Goal: Find specific page/section: Find specific page/section

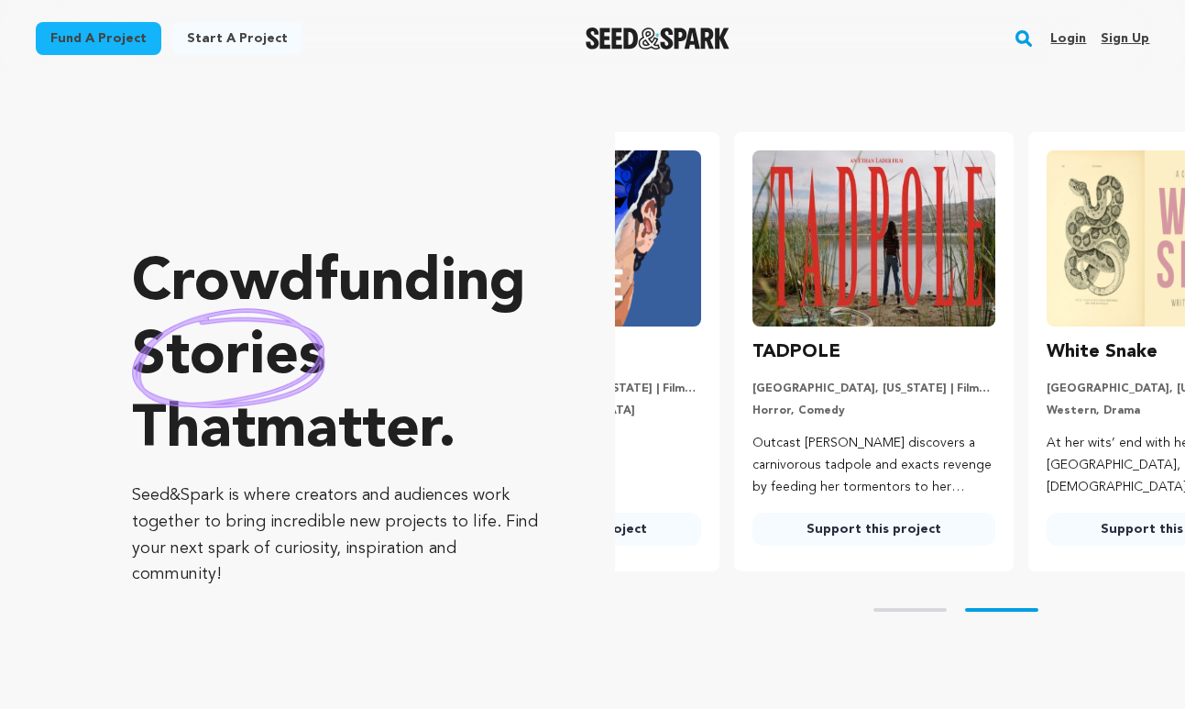
scroll to position [0, 309]
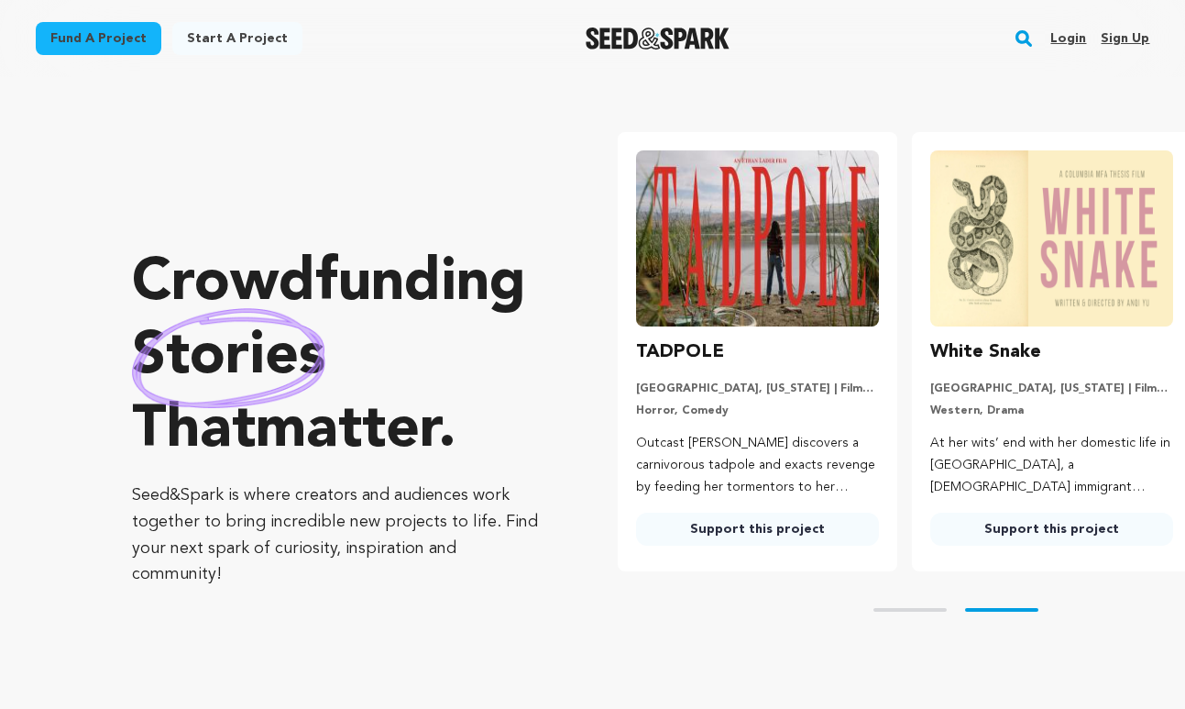
click at [1085, 37] on link "Login" at bounding box center [1069, 38] width 36 height 29
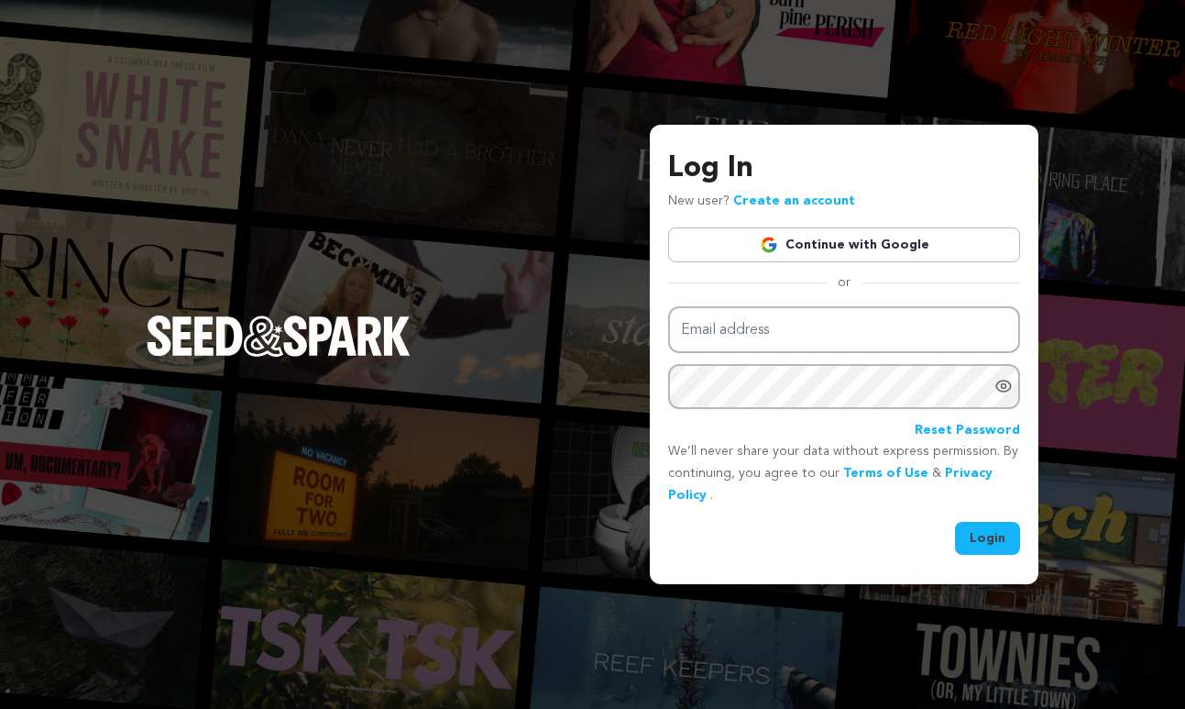
type input "actingnyc@yahoo.com"
click at [983, 535] on button "Login" at bounding box center [987, 538] width 65 height 33
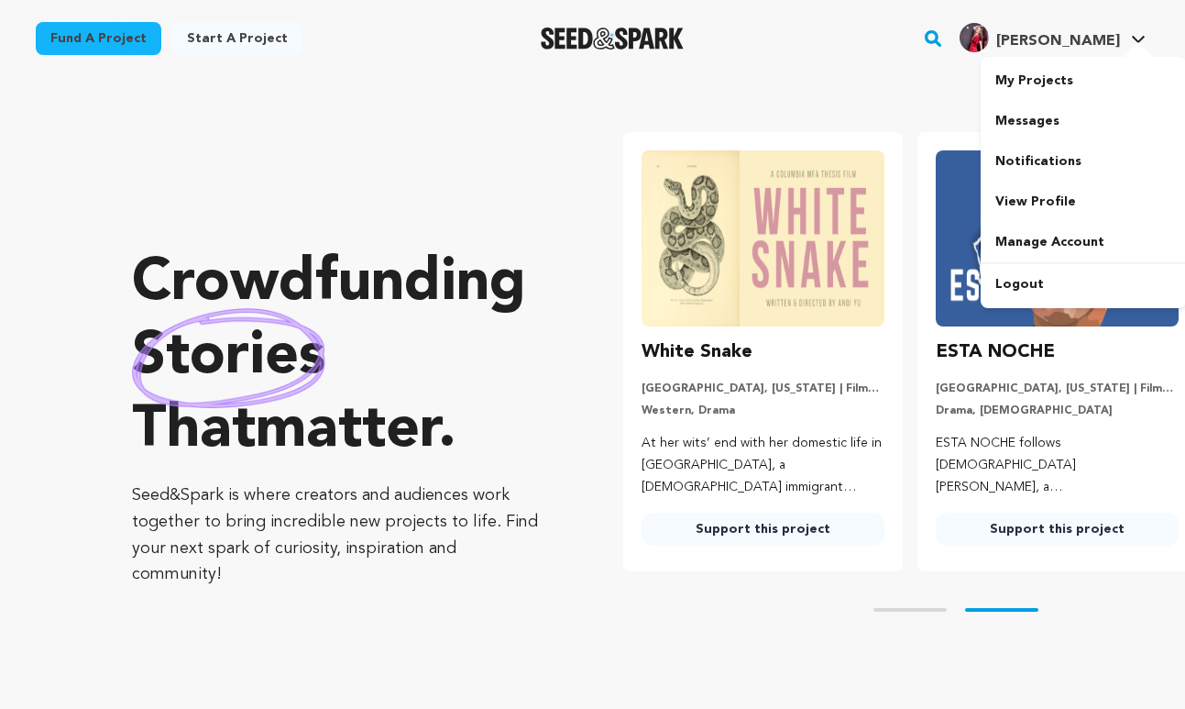
scroll to position [0, 309]
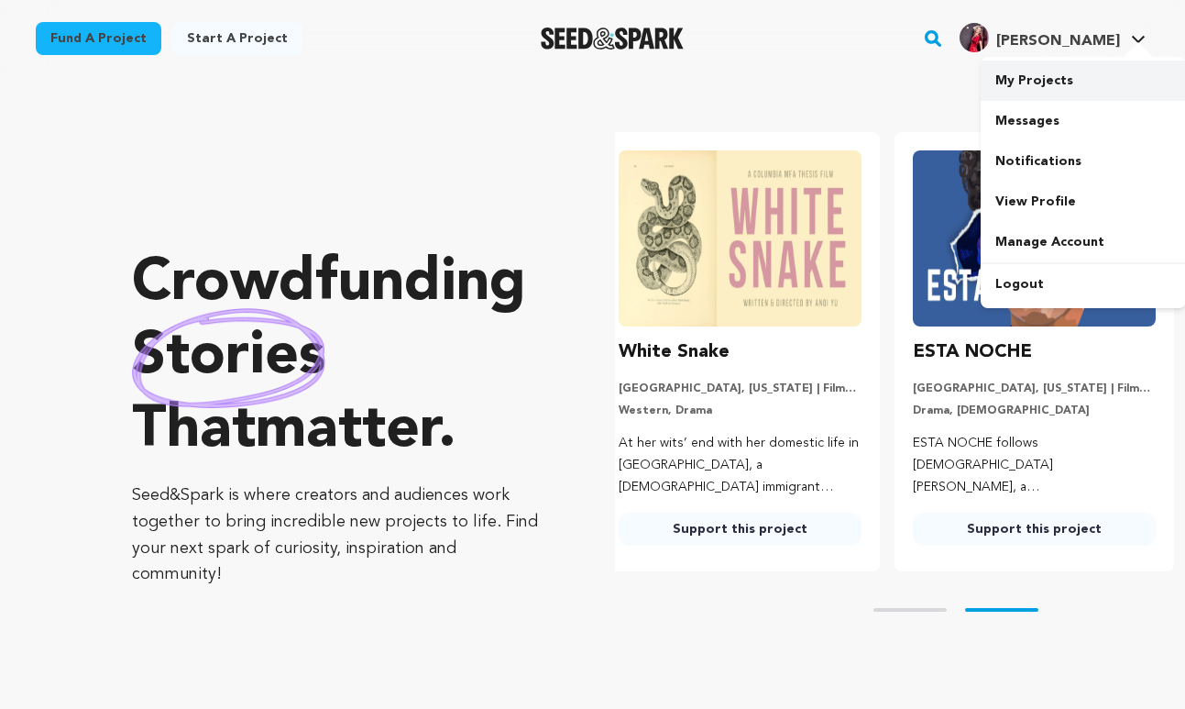
click at [1018, 94] on link "My Projects" at bounding box center [1083, 81] width 205 height 40
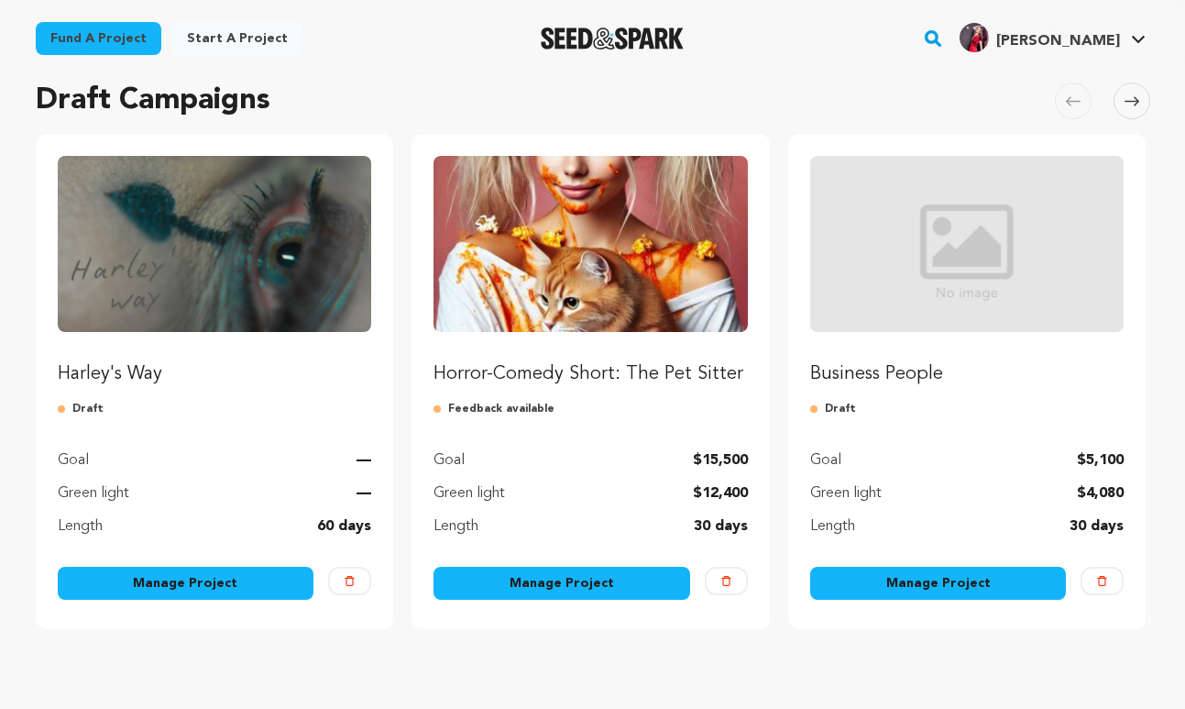
scroll to position [230, 0]
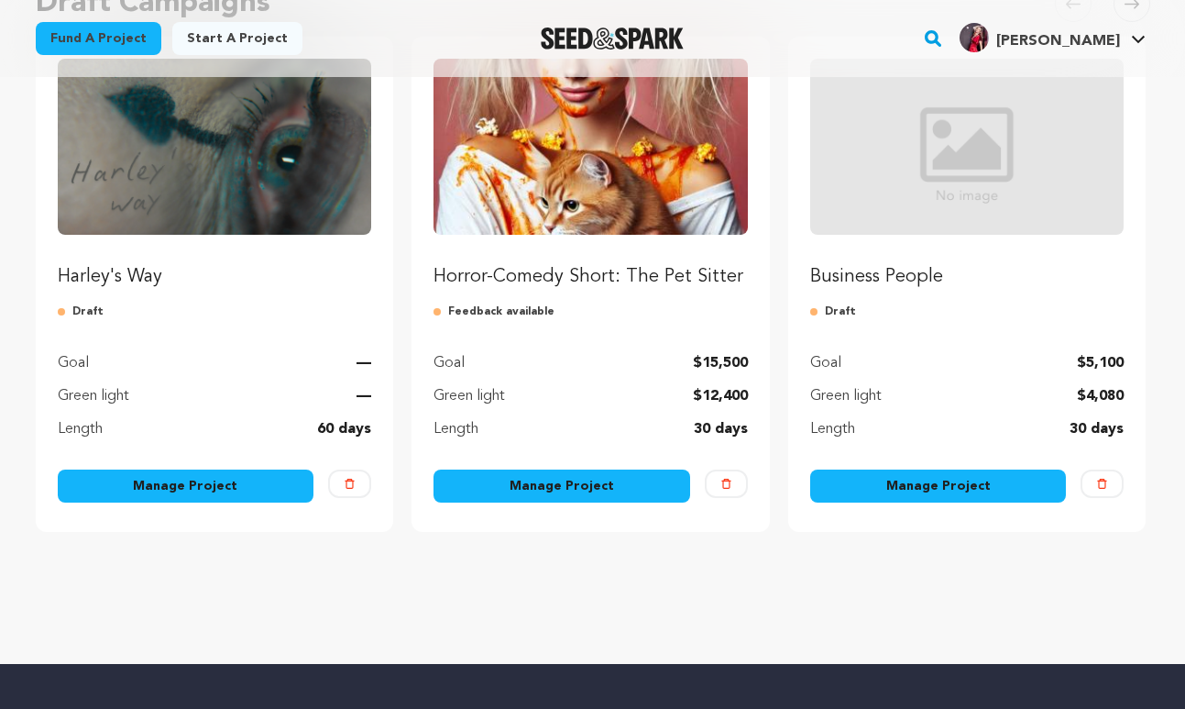
click at [149, 281] on p "Harley's Way" at bounding box center [215, 277] width 314 height 26
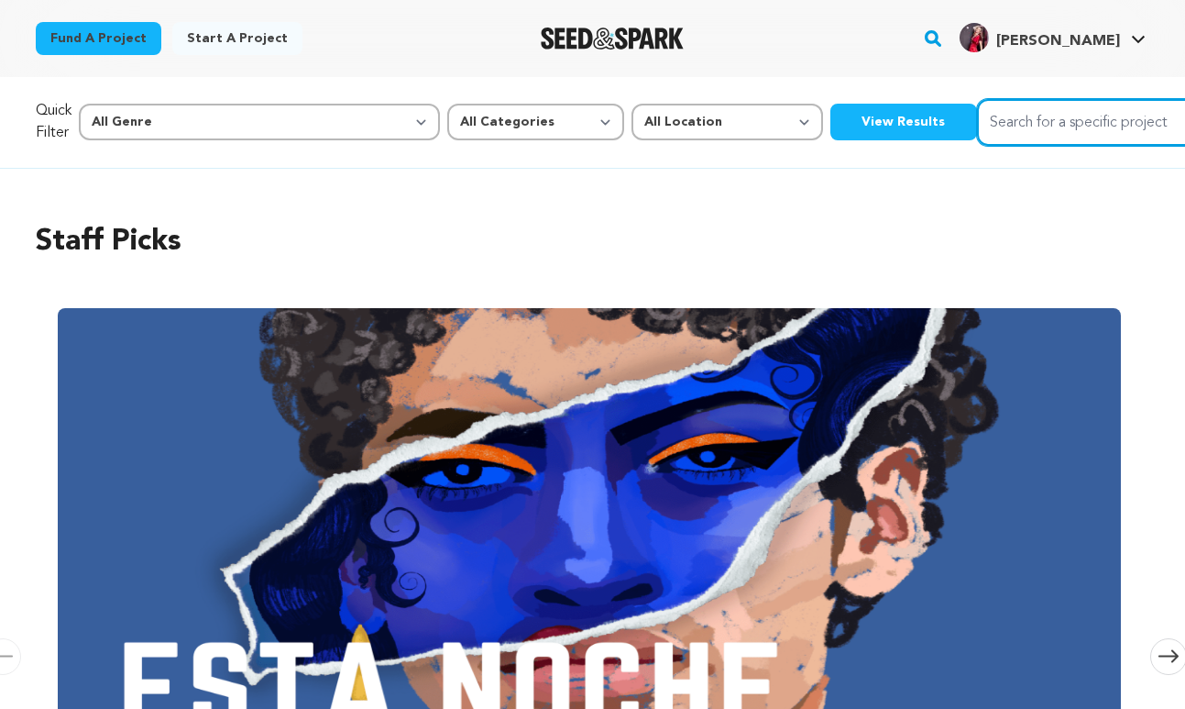
click at [977, 122] on input "Search for a specific project" at bounding box center [1114, 122] width 275 height 47
type input "harley's way"
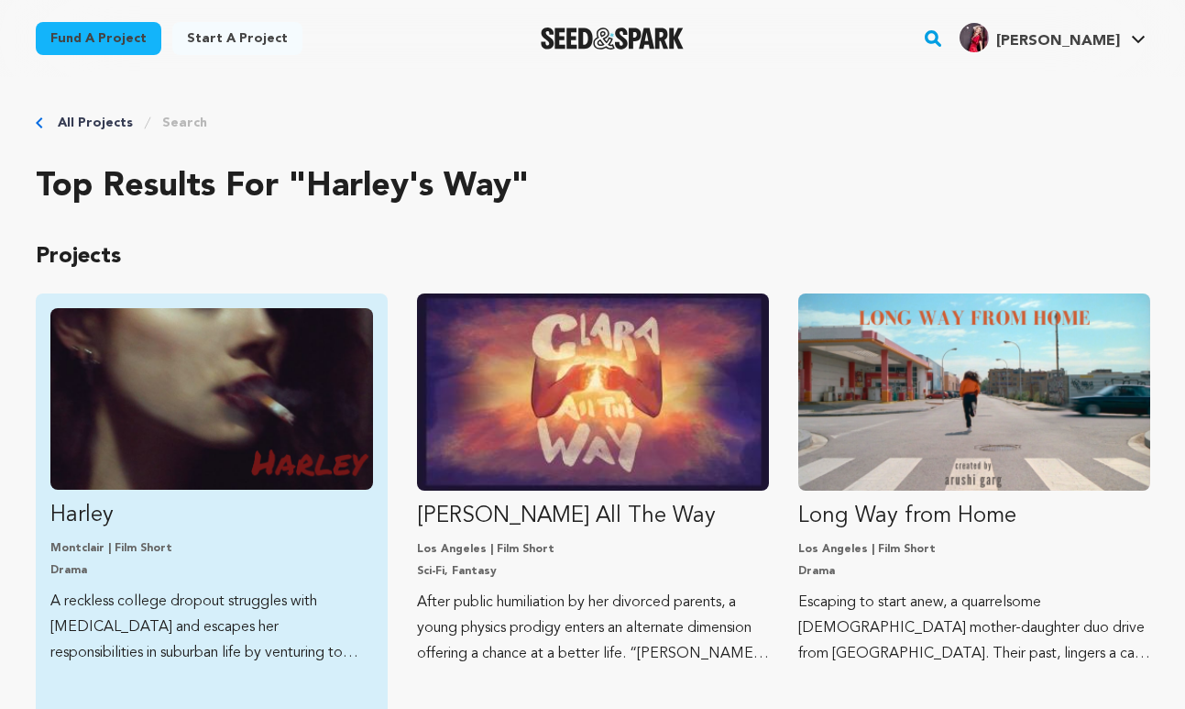
click at [137, 494] on link "Harley Montclair | Film Short Drama A reckless college dropout struggles with […" at bounding box center [211, 487] width 323 height 358
